Goal: Complete application form

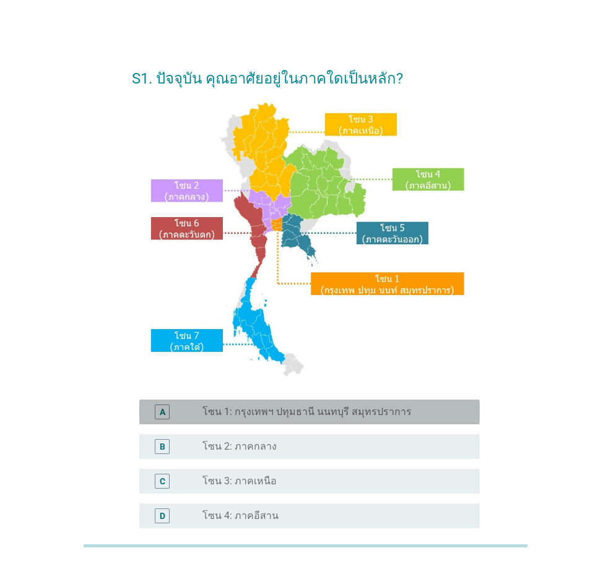
click at [301, 411] on label "โซน 1: กรุงเทพฯ ปทุมธานี นนทบุรี สมุทรปราการ" at bounding box center [306, 412] width 209 height 12
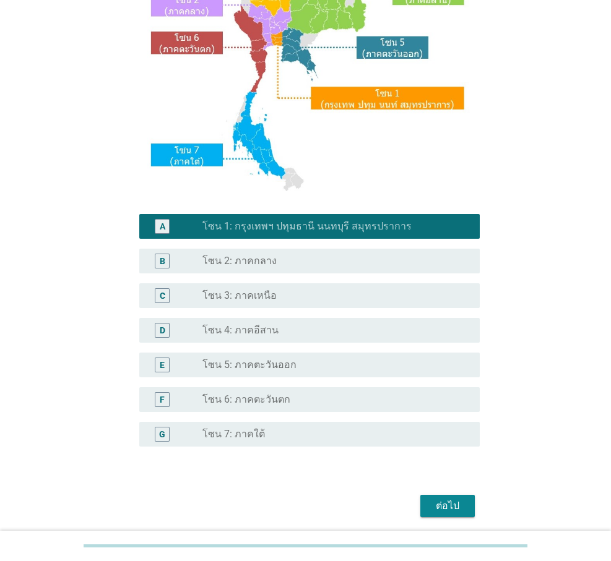
scroll to position [230, 0]
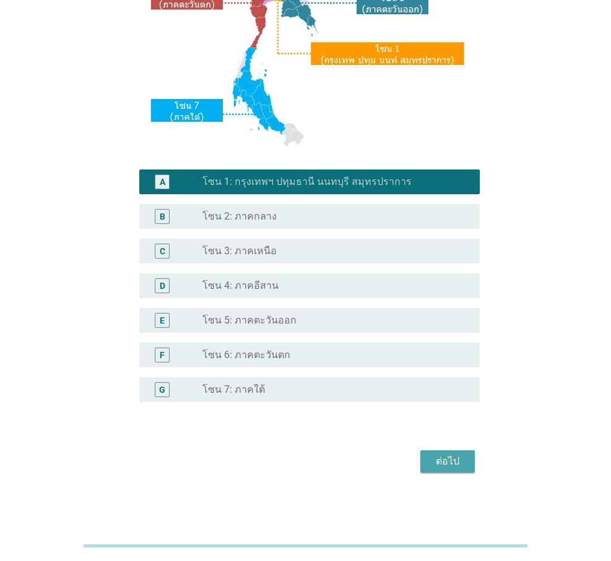
click at [440, 467] on div "ต่อไป" at bounding box center [447, 461] width 35 height 15
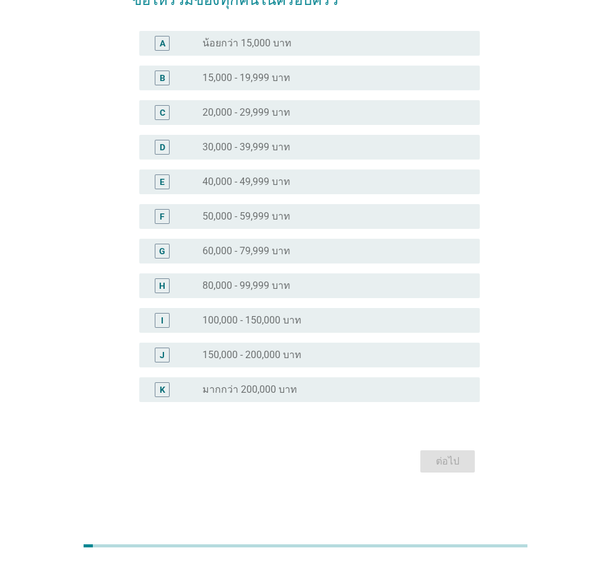
scroll to position [0, 0]
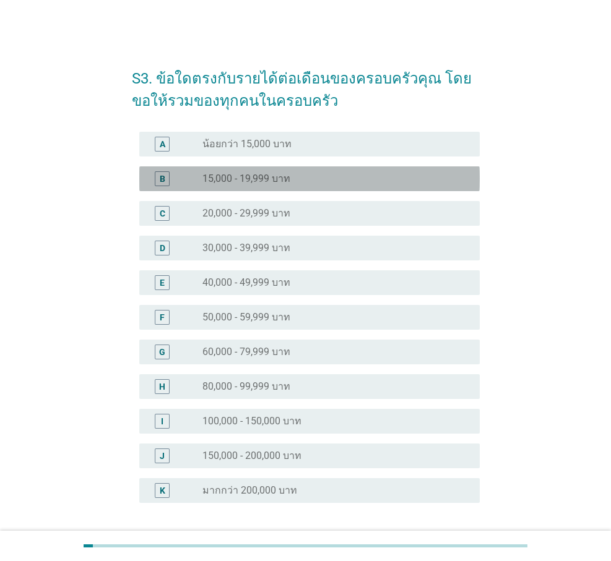
click at [249, 181] on label "15,000 - 19,999 บาท" at bounding box center [246, 179] width 88 height 12
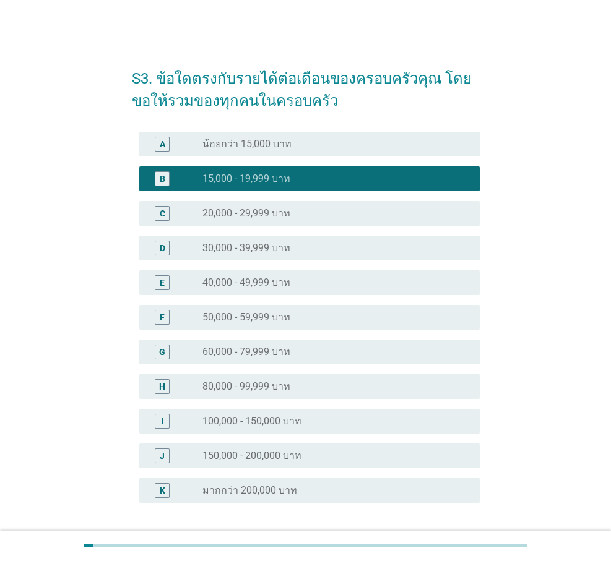
scroll to position [101, 0]
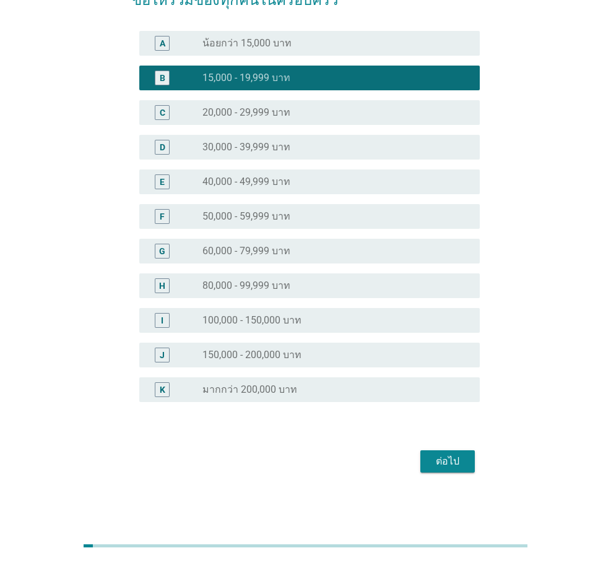
click at [455, 463] on div "ต่อไป" at bounding box center [447, 461] width 35 height 15
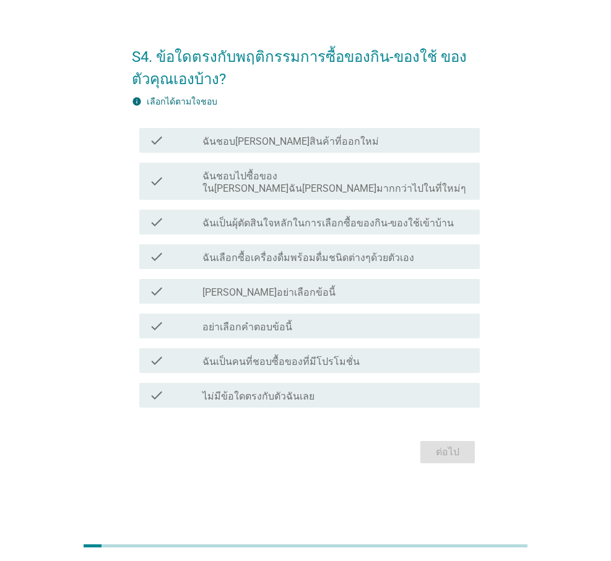
scroll to position [0, 0]
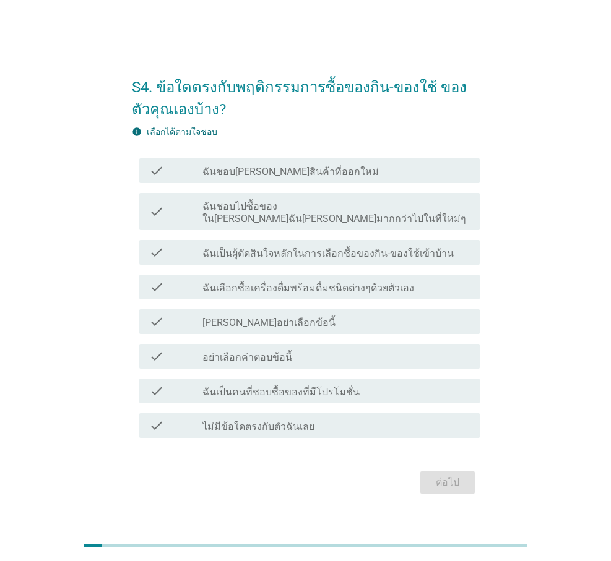
click at [321, 178] on div "check_box_outline_blank ฉันชอบ[PERSON_NAME]สินค้าที่ออกใหม่" at bounding box center [335, 170] width 267 height 15
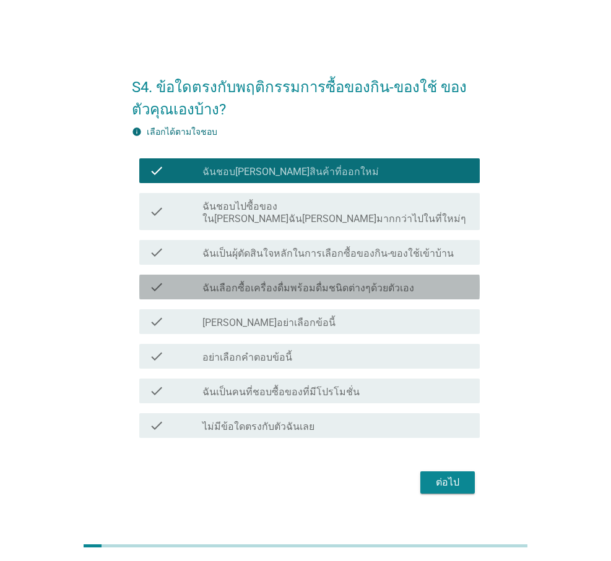
click at [285, 282] on label "ฉันเลือกซื้อเครื่องดื่มพร้อมดื่มชนิดต่างๆด้วยตัวเอง" at bounding box center [308, 288] width 212 height 12
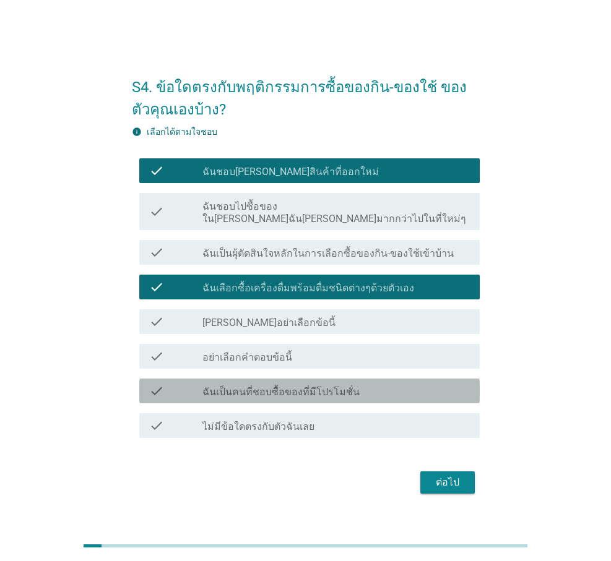
click at [322, 387] on label "ฉันเป็นคนที่ชอบซื้อของที่มีโปรโมชั่น" at bounding box center [280, 392] width 157 height 12
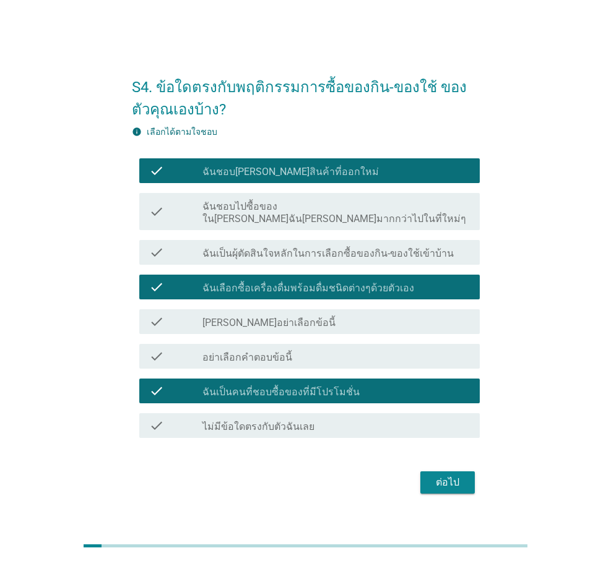
click at [442, 475] on div "ต่อไป" at bounding box center [447, 482] width 35 height 15
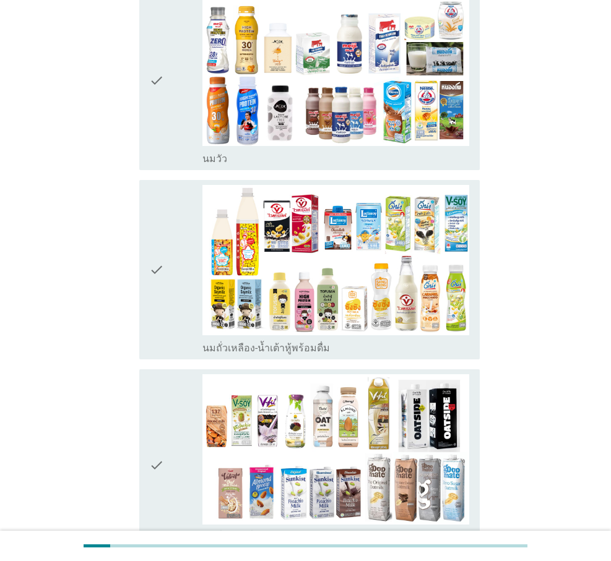
scroll to position [433, 0]
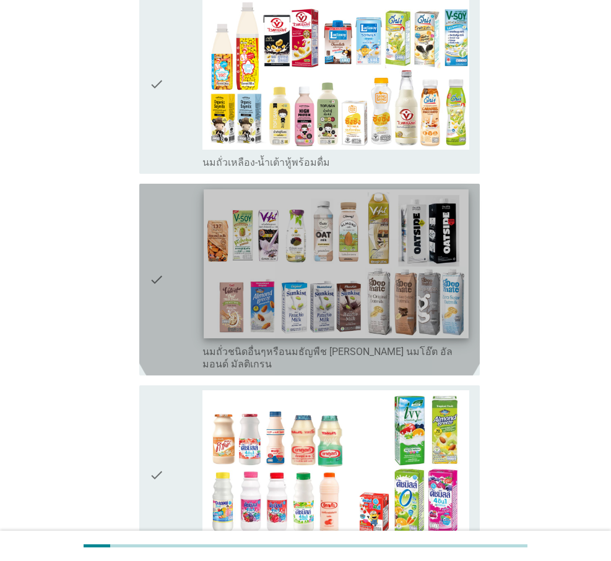
click at [307, 270] on img at bounding box center [336, 263] width 264 height 149
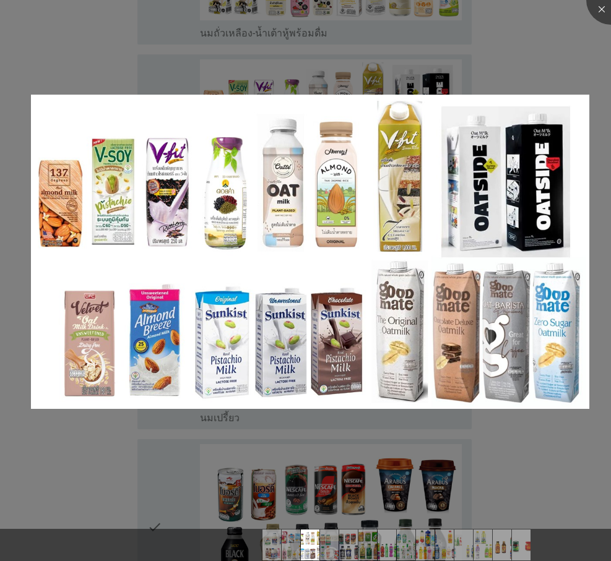
scroll to position [743, 0]
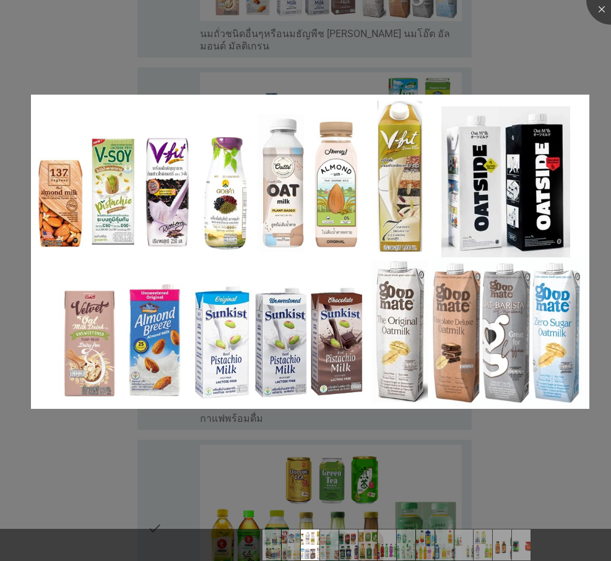
click at [503, 437] on div at bounding box center [305, 280] width 611 height 561
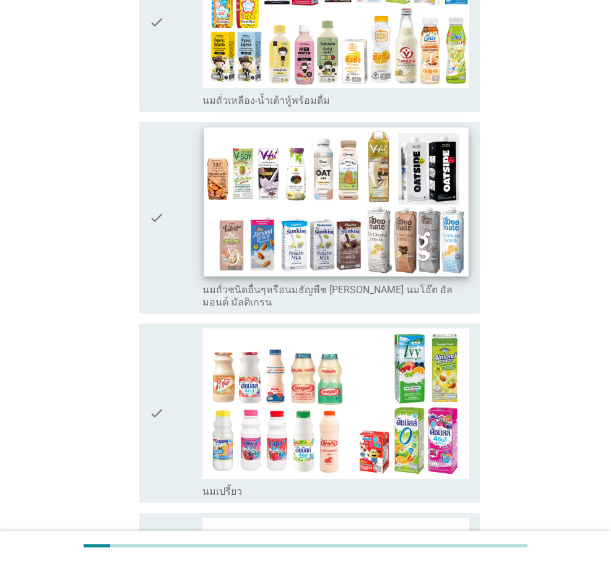
scroll to position [433, 0]
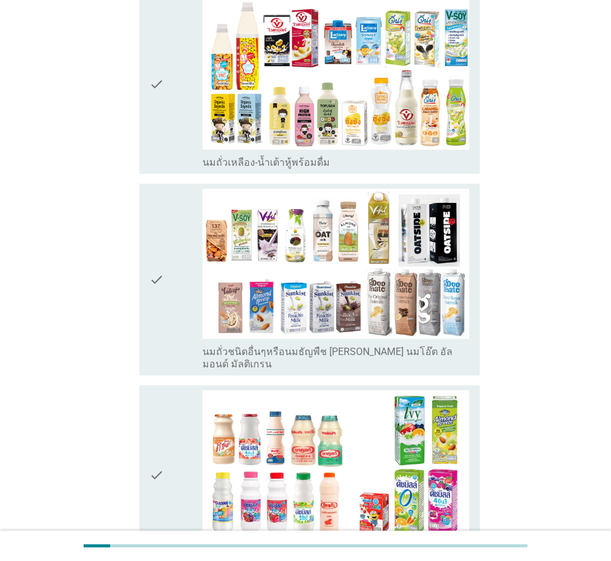
click at [158, 250] on icon "check" at bounding box center [156, 280] width 15 height 182
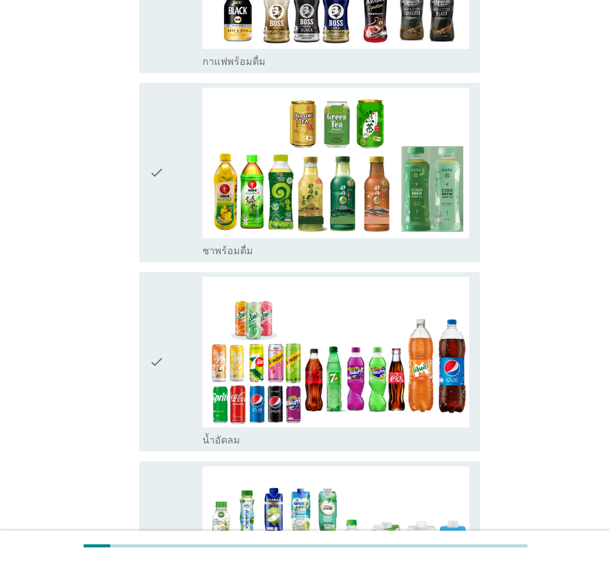
scroll to position [1300, 0]
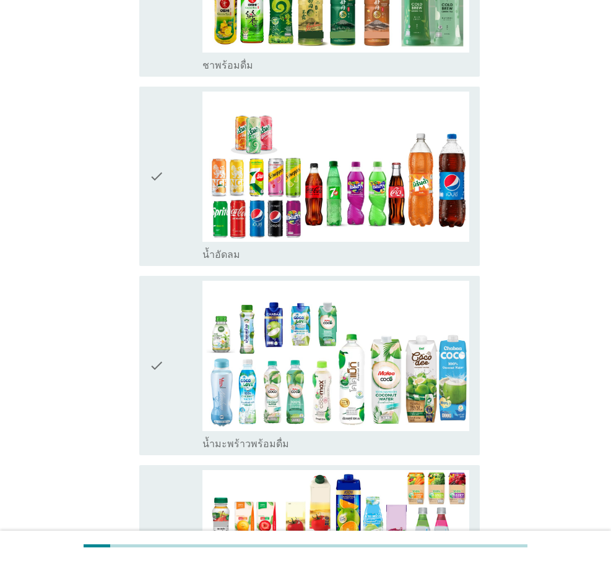
click at [158, 334] on icon "check" at bounding box center [156, 366] width 15 height 170
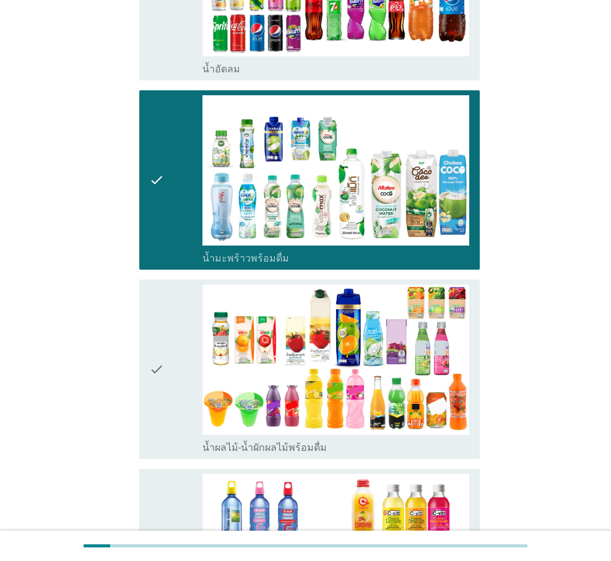
scroll to position [1609, 0]
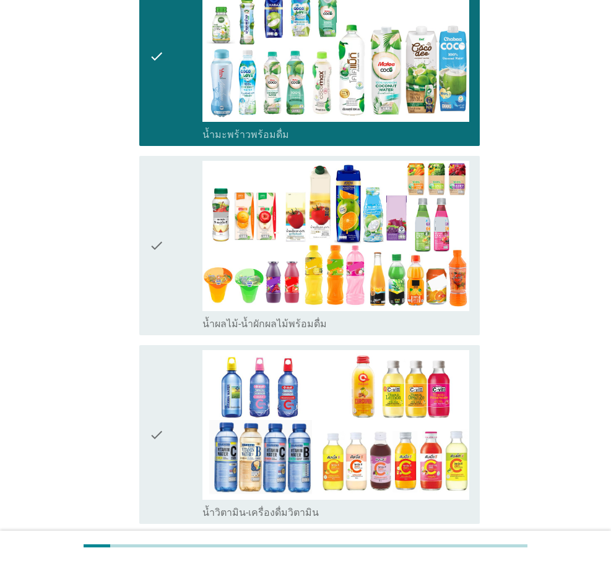
click at [164, 405] on div "check" at bounding box center [175, 435] width 53 height 170
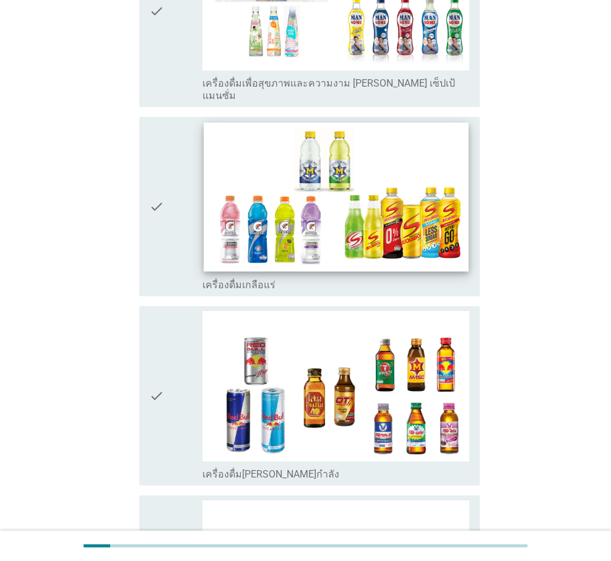
scroll to position [2474, 0]
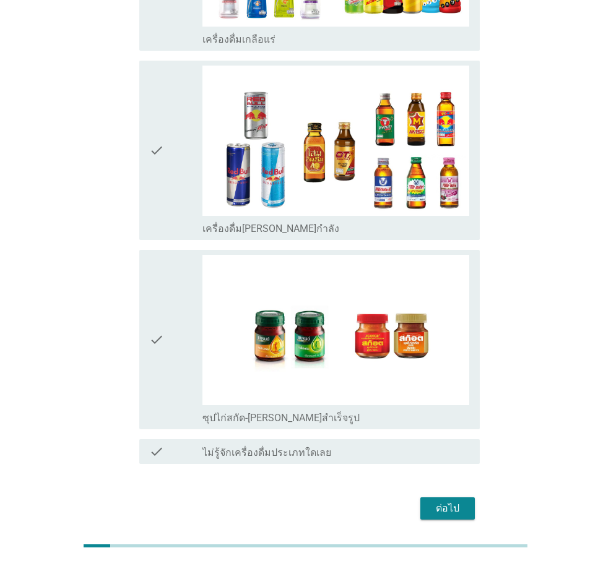
click at [443, 501] on div "ต่อไป" at bounding box center [447, 508] width 35 height 15
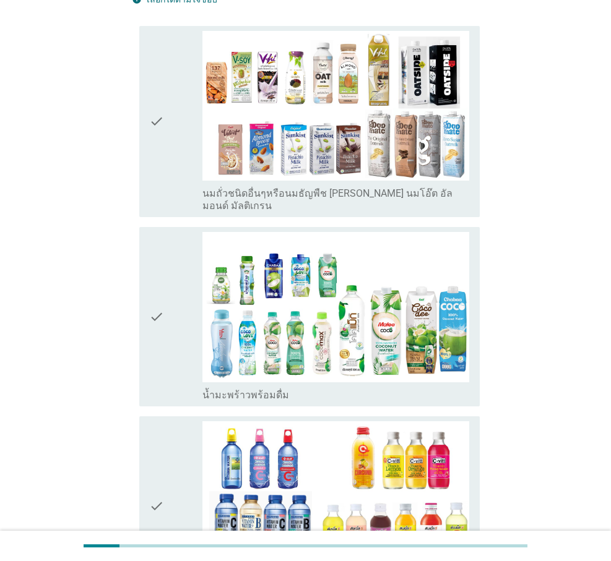
scroll to position [303, 0]
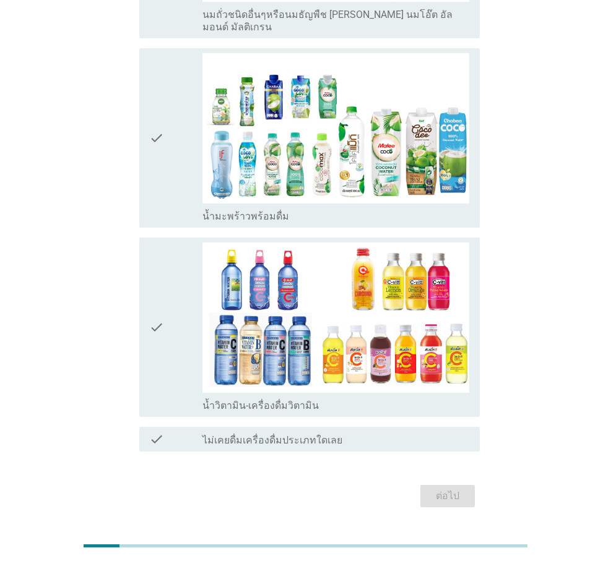
click at [146, 301] on div "check check_box_outline_blank น้ำวิตามิน-เครื่องดื่มวิตามิน" at bounding box center [309, 327] width 340 height 179
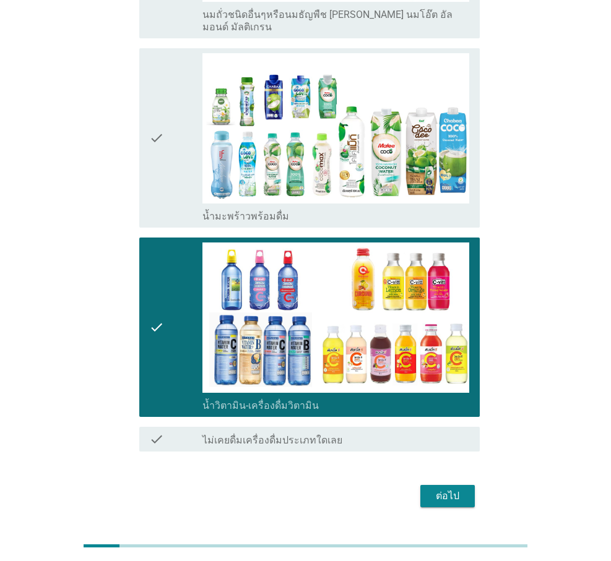
click at [453, 489] on div "ต่อไป" at bounding box center [447, 496] width 35 height 15
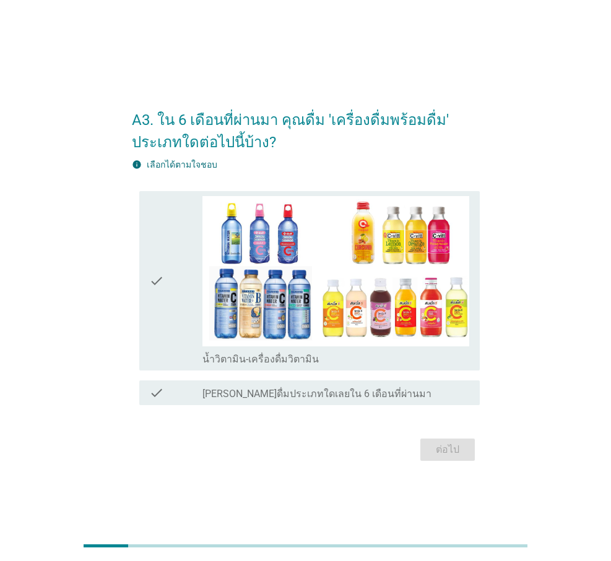
click at [157, 282] on icon "check" at bounding box center [156, 281] width 15 height 170
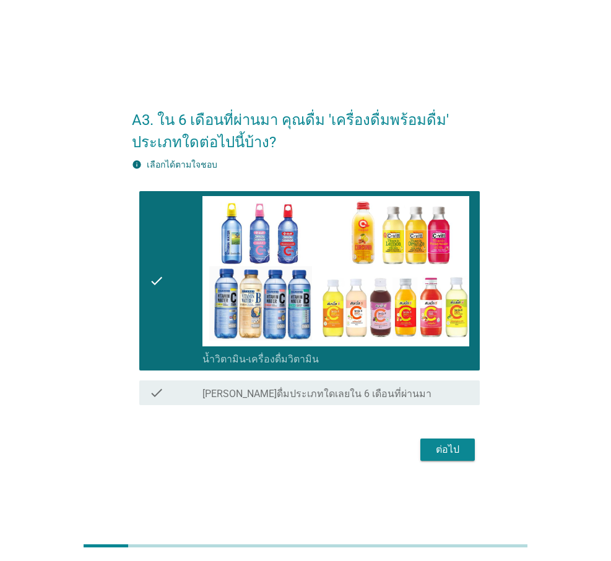
click at [433, 454] on div "ต่อไป" at bounding box center [447, 450] width 35 height 15
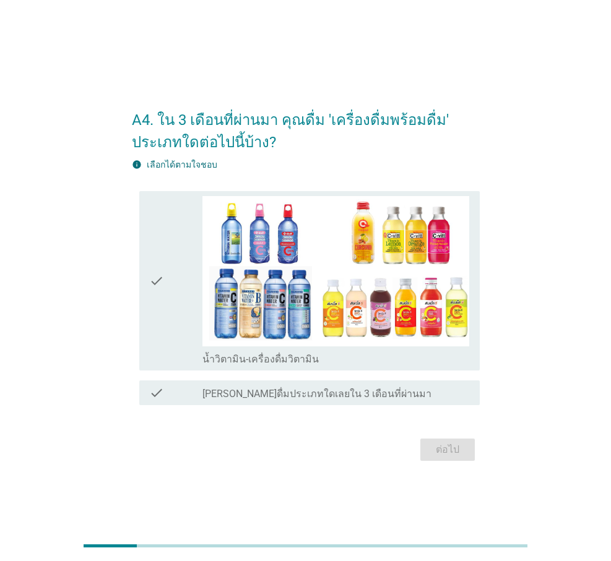
click at [157, 290] on icon "check" at bounding box center [156, 281] width 15 height 170
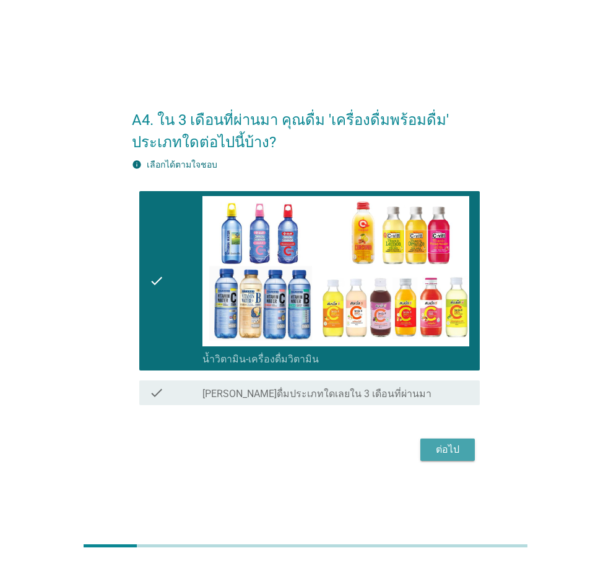
click at [450, 448] on div "ต่อไป" at bounding box center [447, 450] width 35 height 15
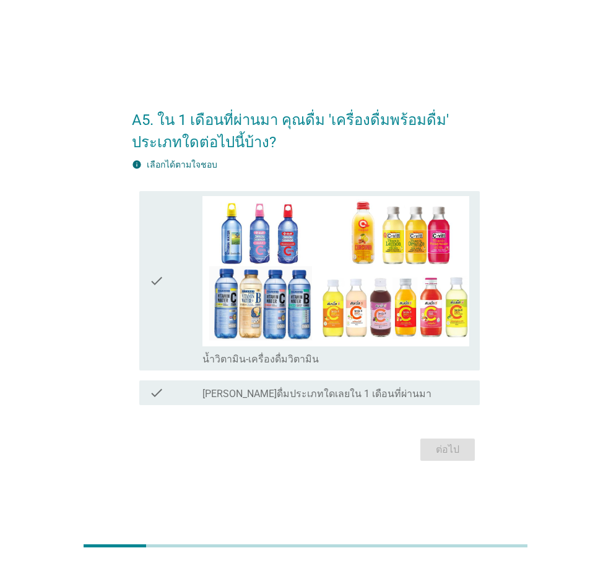
click at [153, 289] on icon "check" at bounding box center [156, 281] width 15 height 170
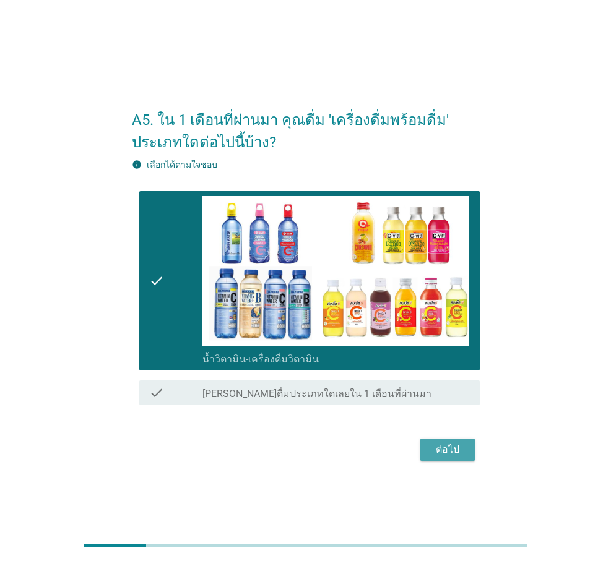
click at [442, 456] on div "ต่อไป" at bounding box center [447, 450] width 35 height 15
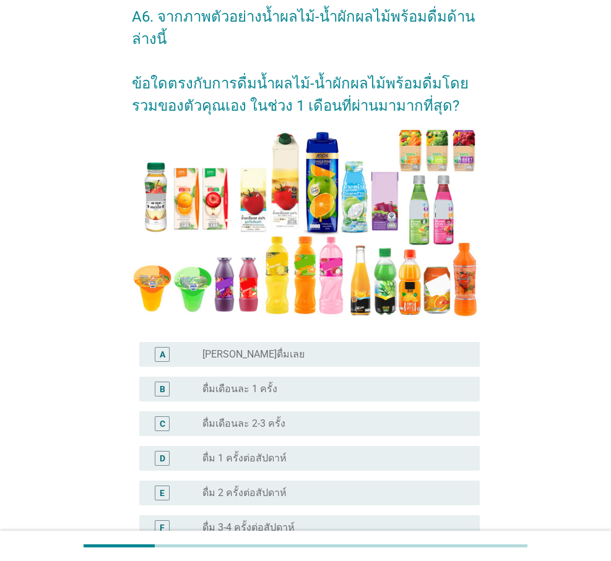
scroll to position [124, 0]
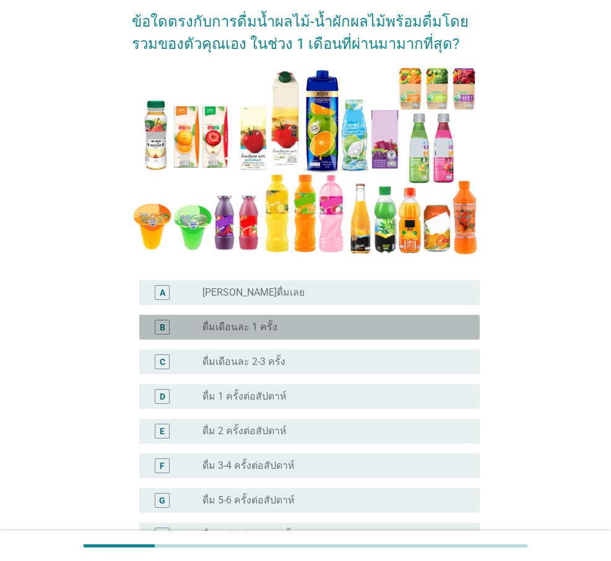
click at [272, 326] on div "radio_button_unchecked ดื่มเดือนละ 1 ครั้ง" at bounding box center [330, 327] width 257 height 12
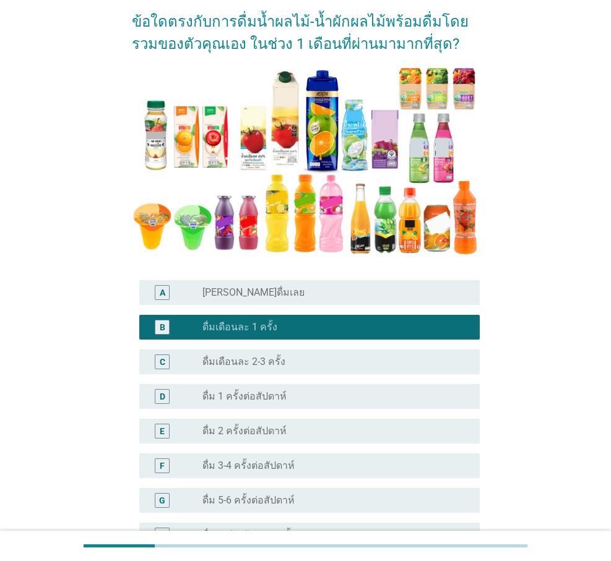
scroll to position [248, 0]
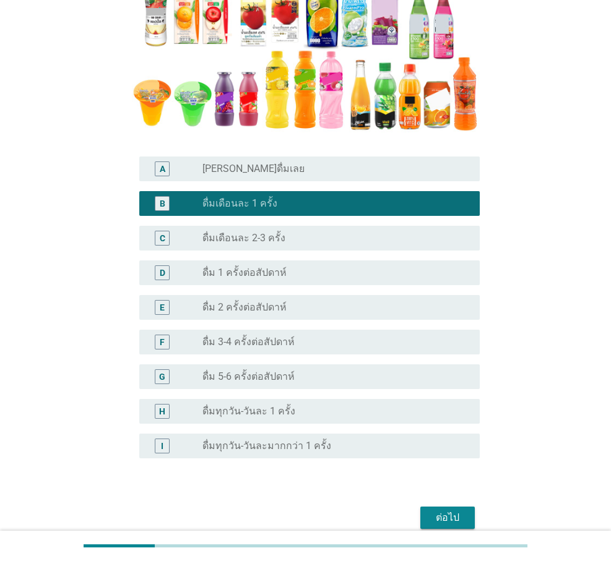
click at [454, 512] on div "ต่อไป" at bounding box center [447, 518] width 35 height 15
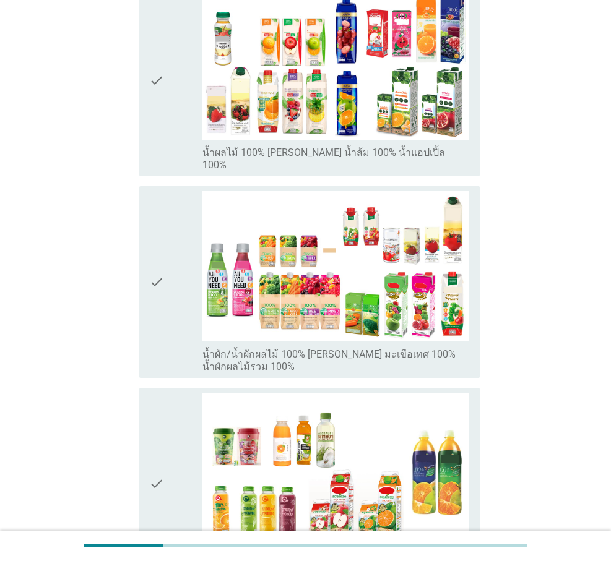
scroll to position [557, 0]
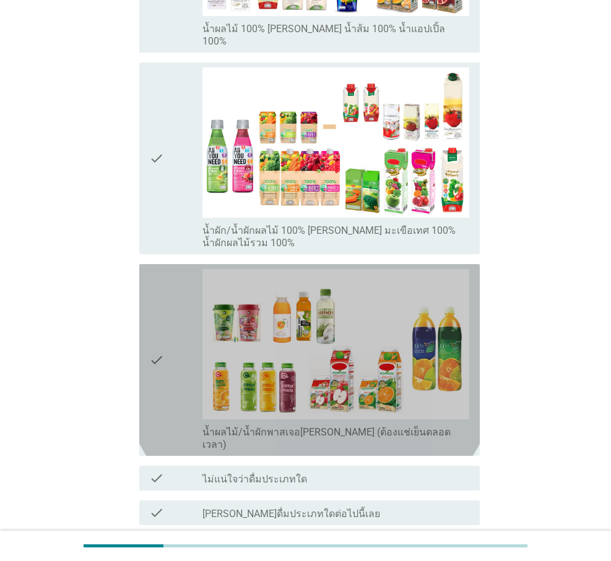
click at [158, 314] on icon "check" at bounding box center [156, 360] width 15 height 182
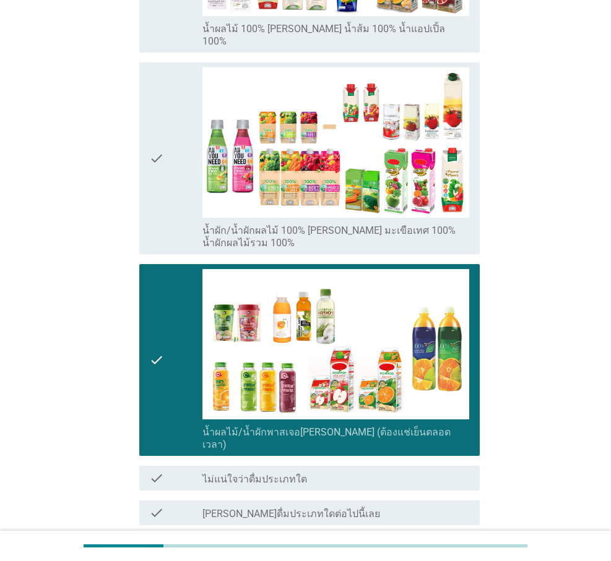
click at [448, 561] on div "ต่อไป" at bounding box center [447, 570] width 35 height 15
